Goal: Information Seeking & Learning: Learn about a topic

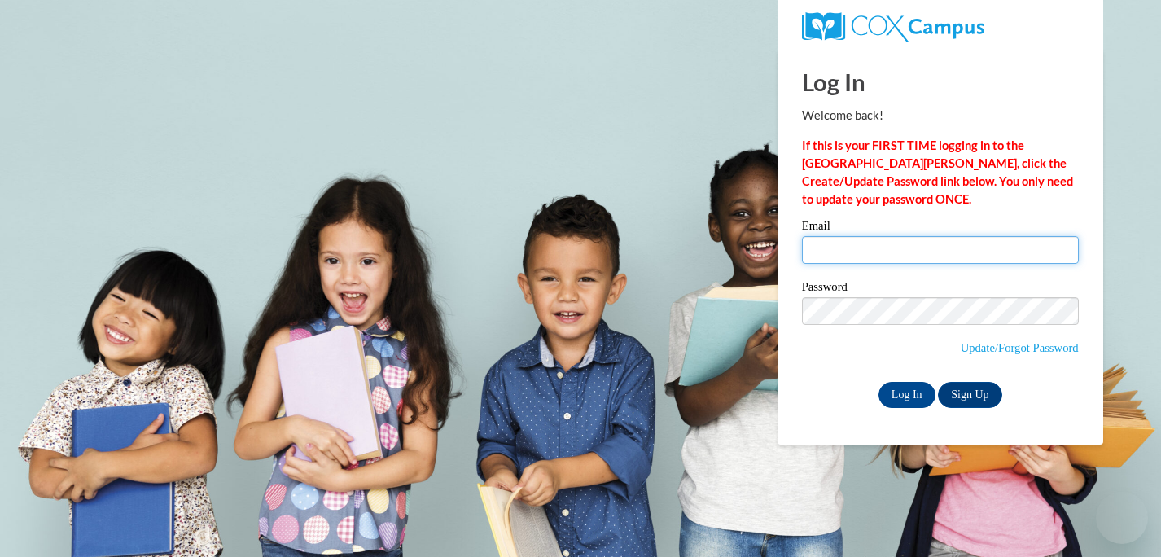
type input "vpritchard@waukesha.k12.wi.us"
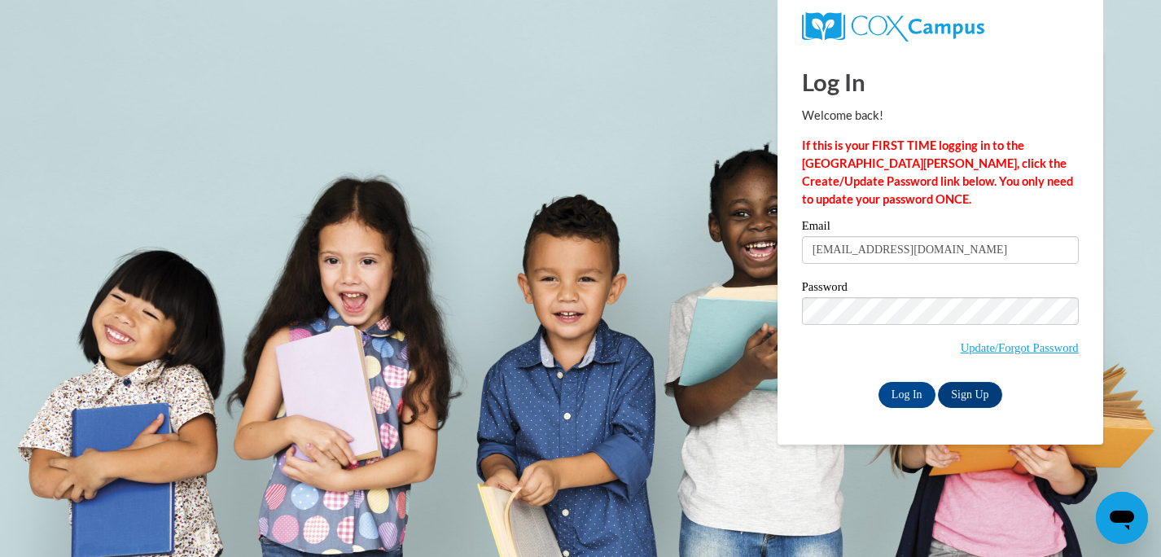
click at [845, 256] on input "vpritchard@waukesha.k12.wi.us" at bounding box center [940, 250] width 277 height 28
click at [902, 390] on input "Log In" at bounding box center [906, 395] width 57 height 26
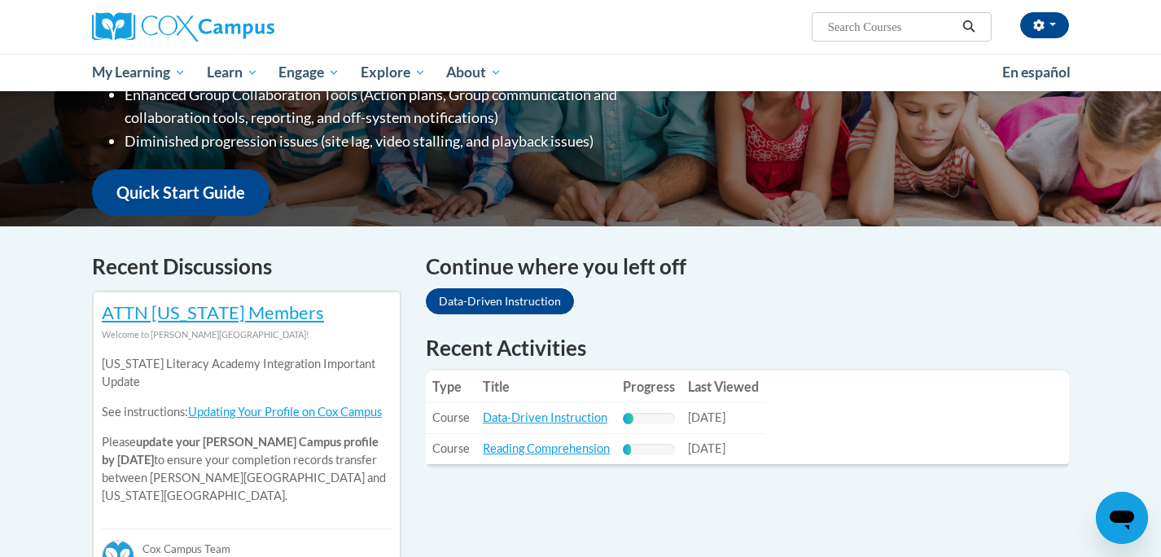
scroll to position [355, 0]
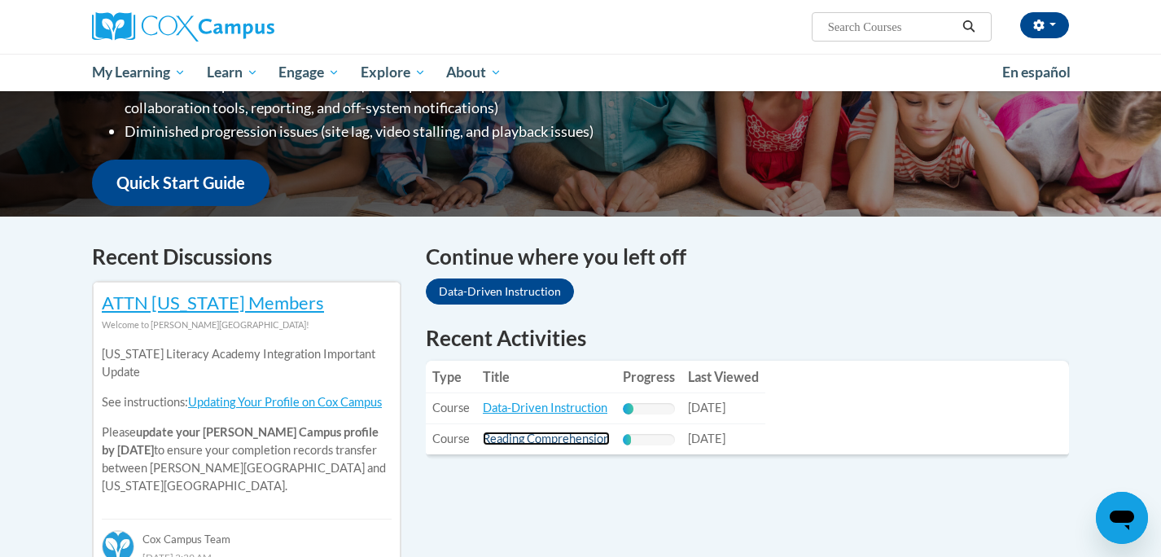
click at [519, 439] on link "Reading Comprehension" at bounding box center [546, 438] width 127 height 14
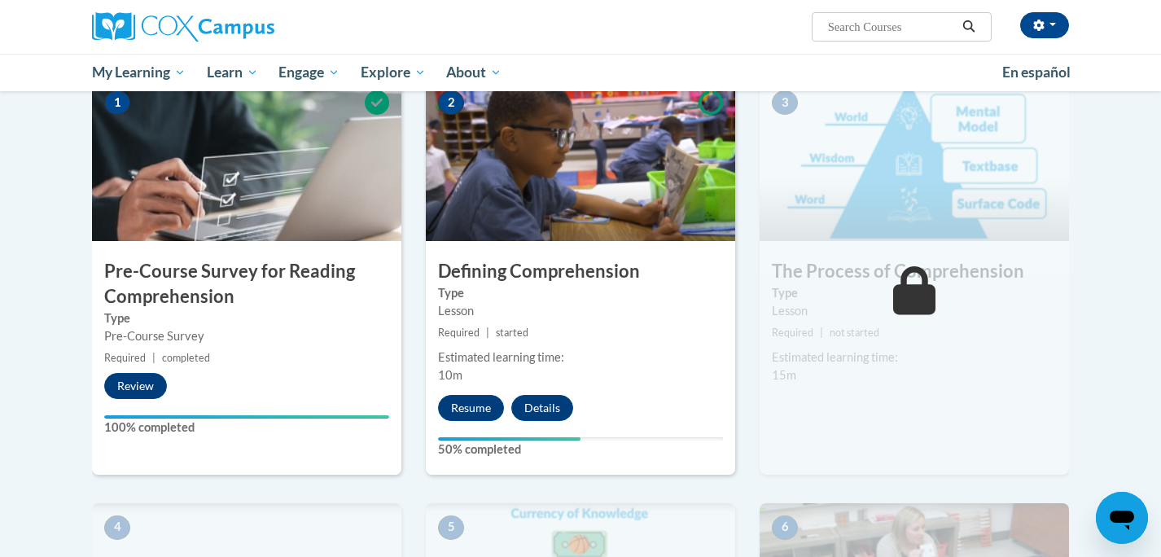
scroll to position [346, 0]
click at [468, 410] on button "Resume" at bounding box center [471, 409] width 66 height 26
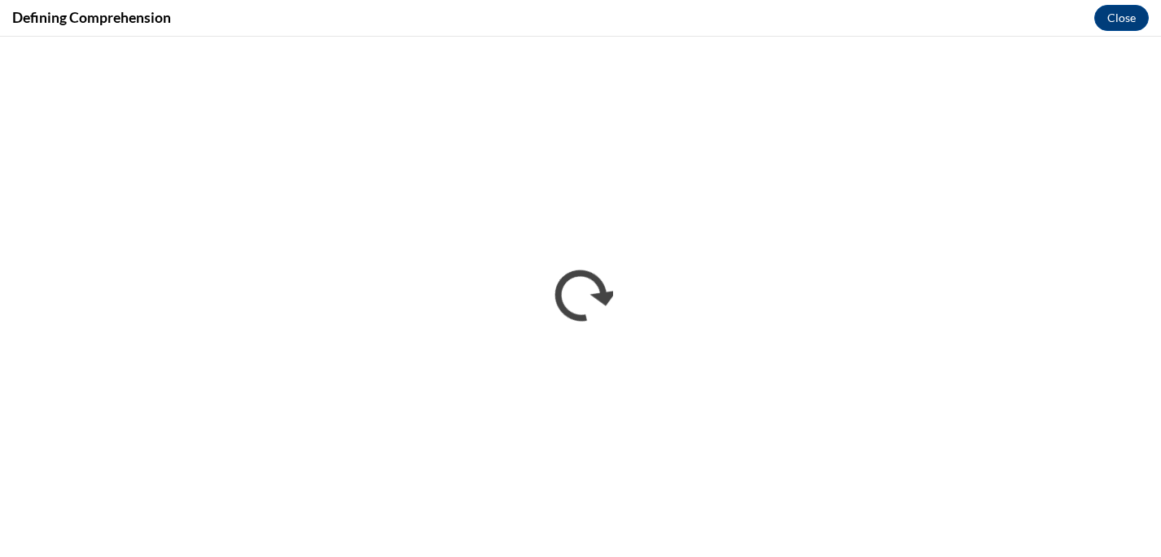
scroll to position [0, 0]
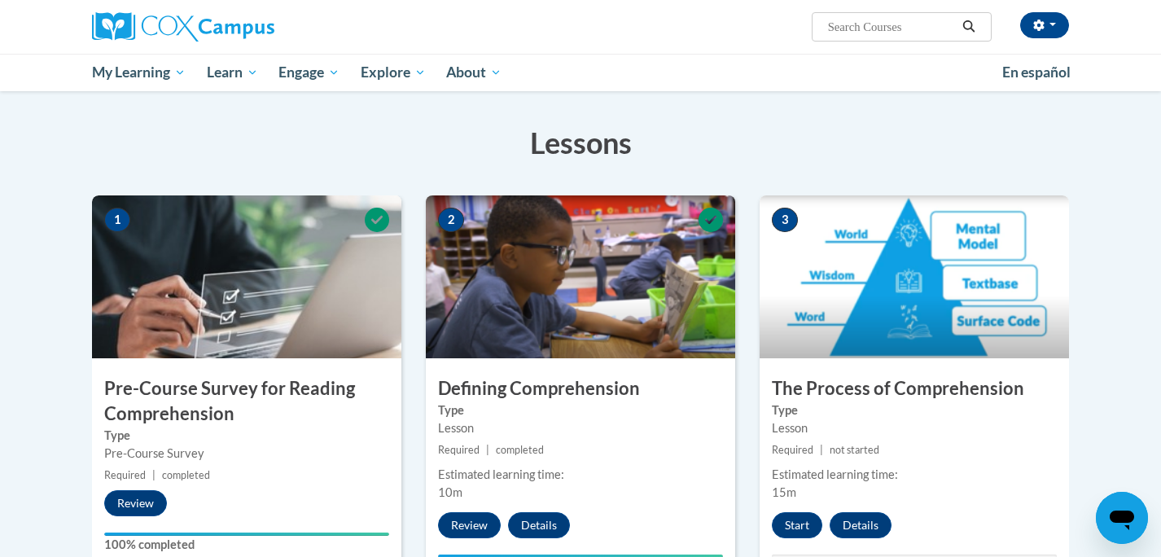
scroll to position [317, 0]
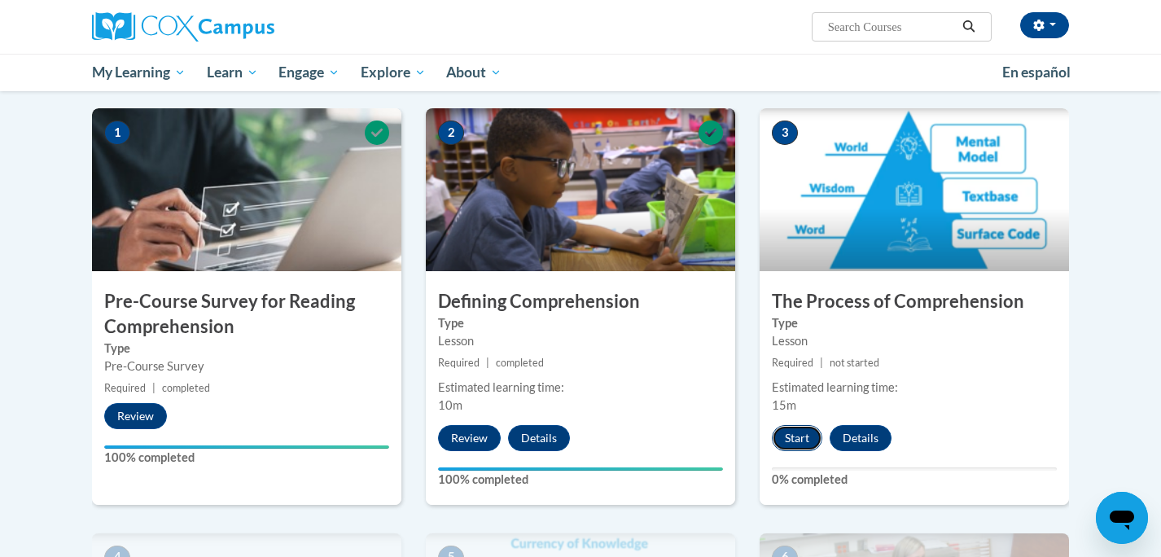
click at [794, 437] on button "Start" at bounding box center [797, 438] width 50 height 26
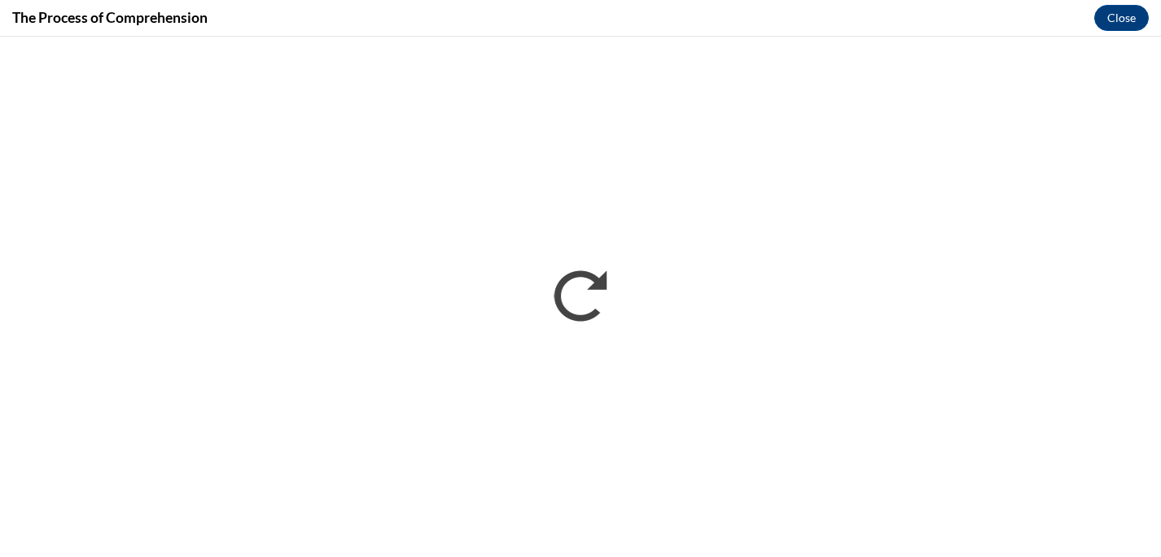
scroll to position [0, 0]
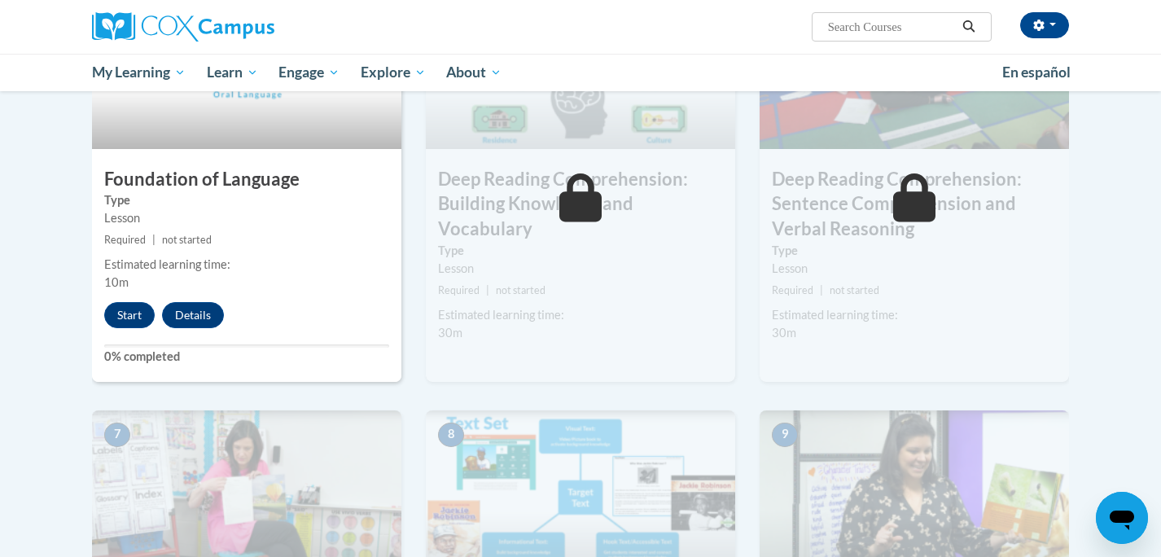
scroll to position [862, 0]
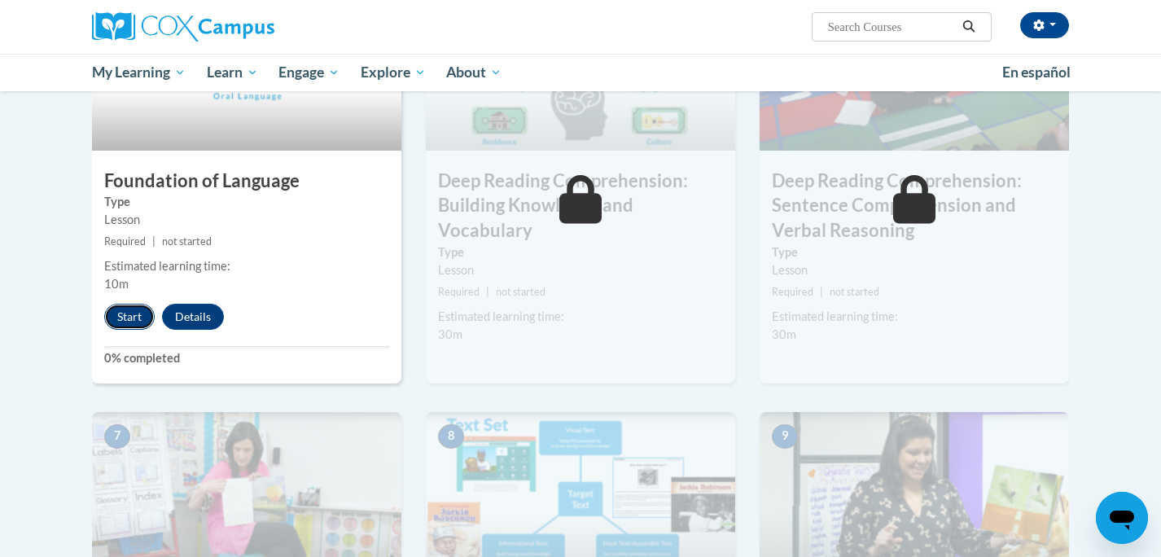
click at [127, 318] on button "Start" at bounding box center [129, 317] width 50 height 26
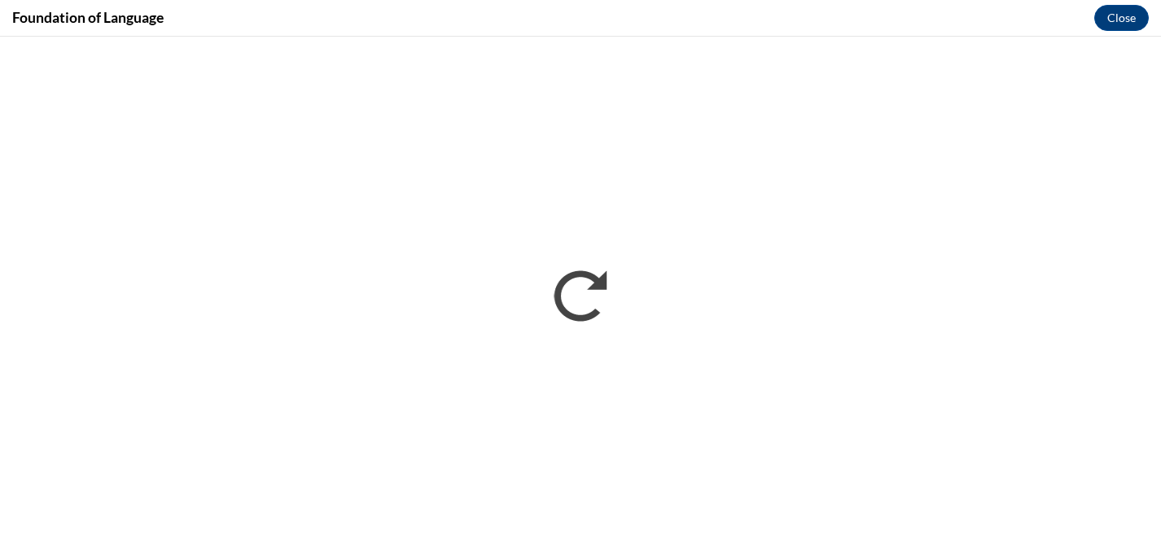
scroll to position [0, 0]
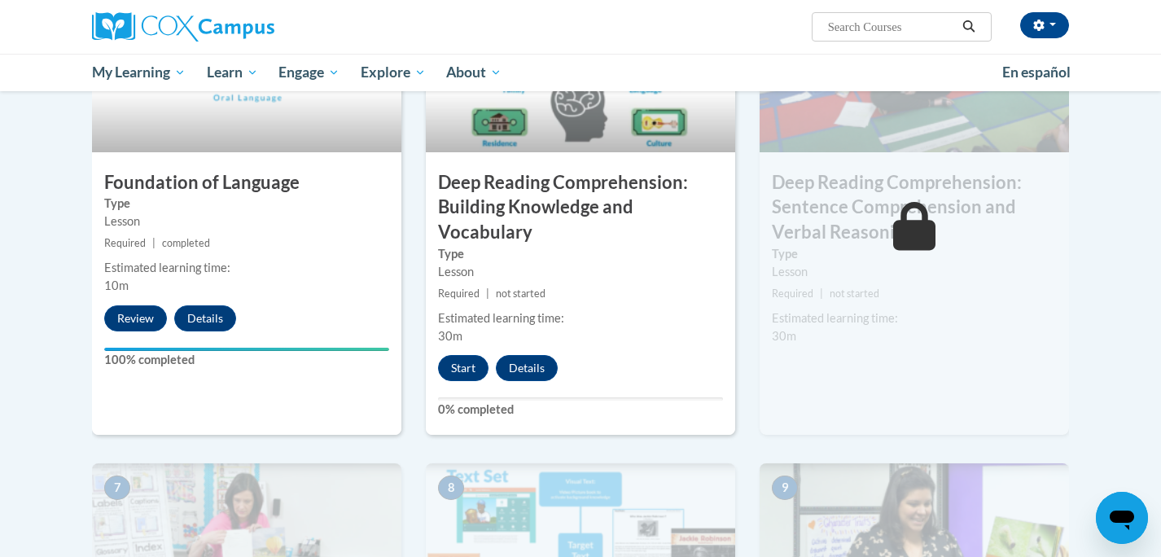
scroll to position [861, 0]
click at [461, 363] on button "Start" at bounding box center [463, 367] width 50 height 26
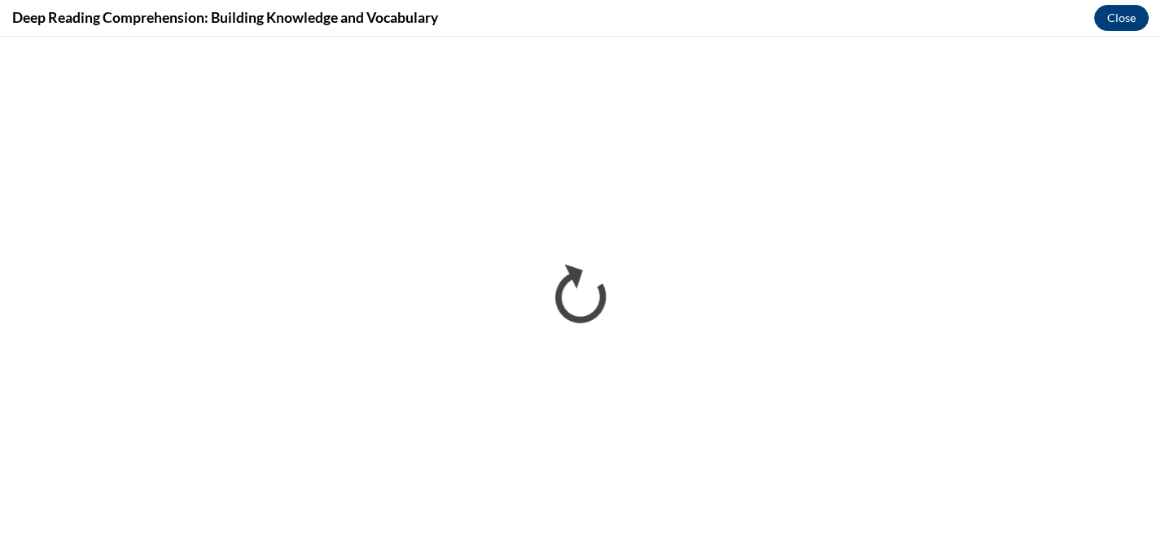
scroll to position [0, 0]
